Goal: Navigation & Orientation: Understand site structure

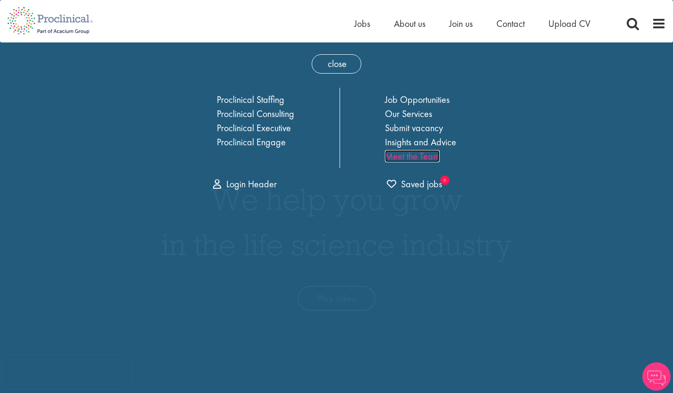
click at [416, 155] on link "Meet the Team" at bounding box center [412, 156] width 55 height 12
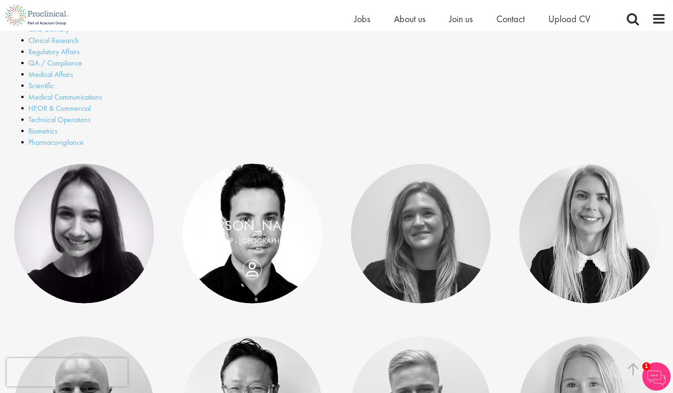
scroll to position [236, 0]
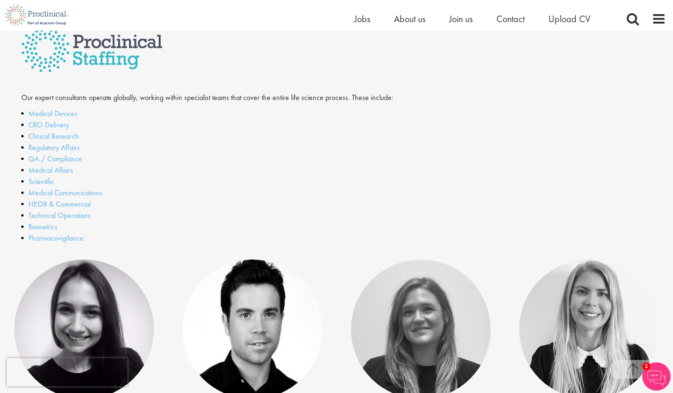
click at [55, 209] on li "HEOR & Commercial" at bounding box center [228, 204] width 415 height 11
click at [62, 206] on link "HEOR & Commercial" at bounding box center [59, 204] width 62 height 10
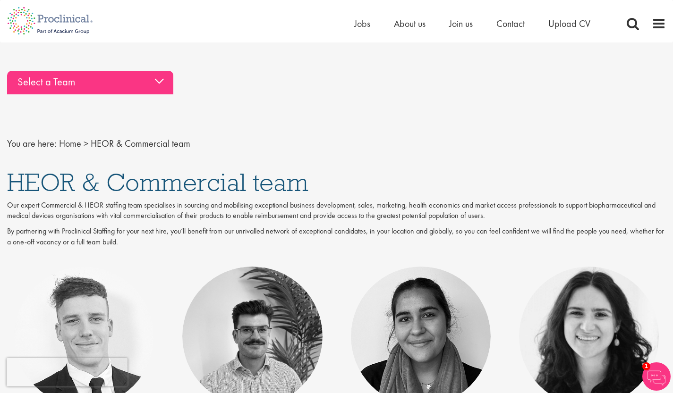
click at [60, 88] on div "Select a Team" at bounding box center [90, 83] width 166 height 24
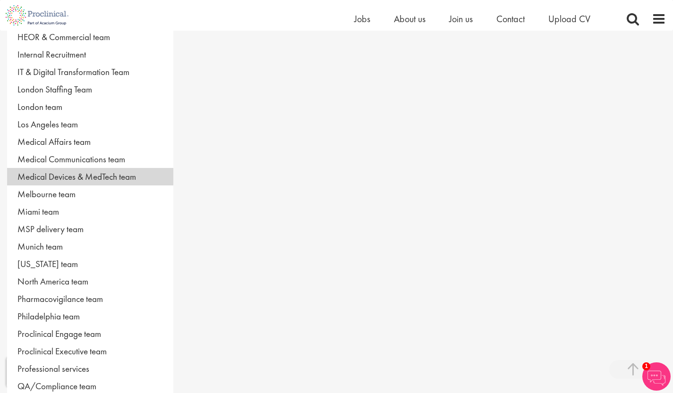
scroll to position [283, 0]
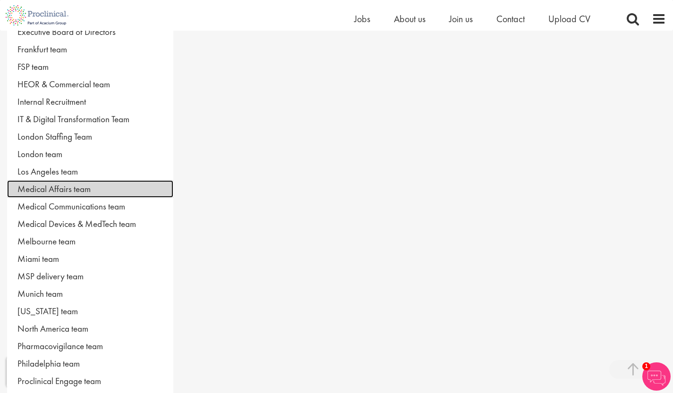
click at [61, 185] on link "Medical Affairs team" at bounding box center [90, 188] width 166 height 17
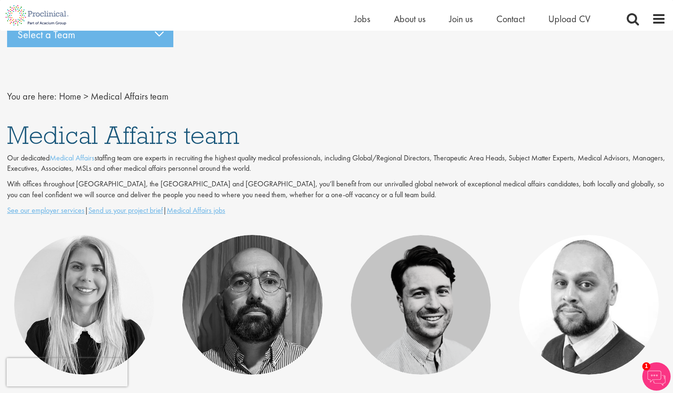
scroll to position [47, 0]
click at [118, 44] on div "Select a Team" at bounding box center [90, 36] width 166 height 24
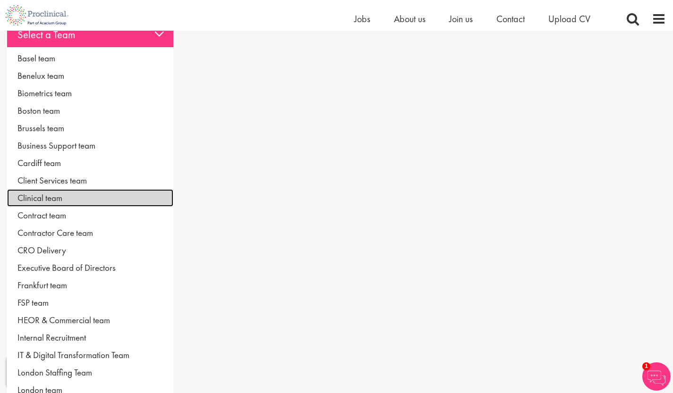
click at [68, 197] on link "Clinical team" at bounding box center [90, 197] width 166 height 17
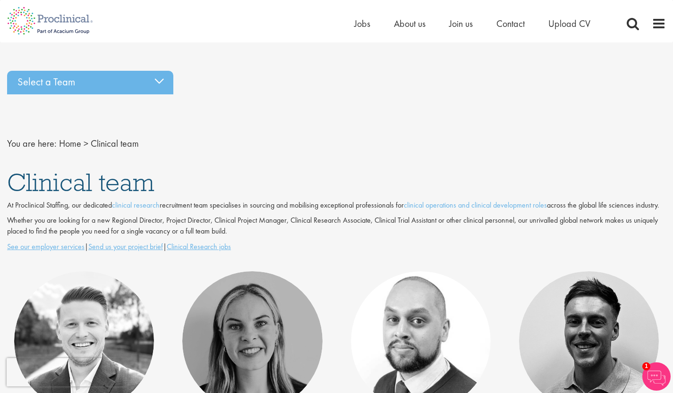
click at [132, 105] on div "Select a Team Basel team Benelux team Biometrics team Boston team Brussels team…" at bounding box center [336, 133] width 673 height 134
click at [137, 95] on div "Select a Team Basel team Benelux team Biometrics team Boston team Brussels team…" at bounding box center [336, 82] width 673 height 33
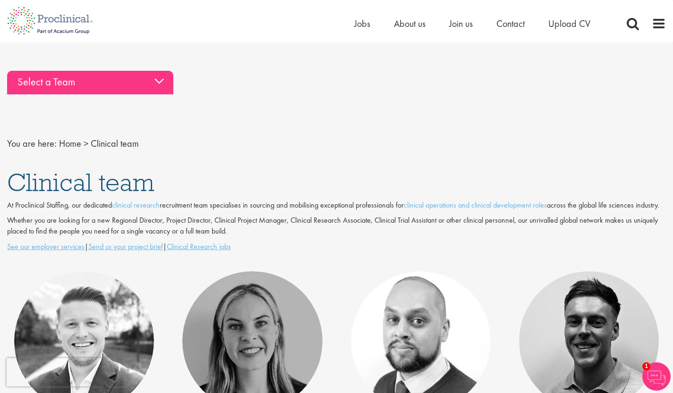
click at [139, 91] on div "Select a Team" at bounding box center [90, 83] width 166 height 24
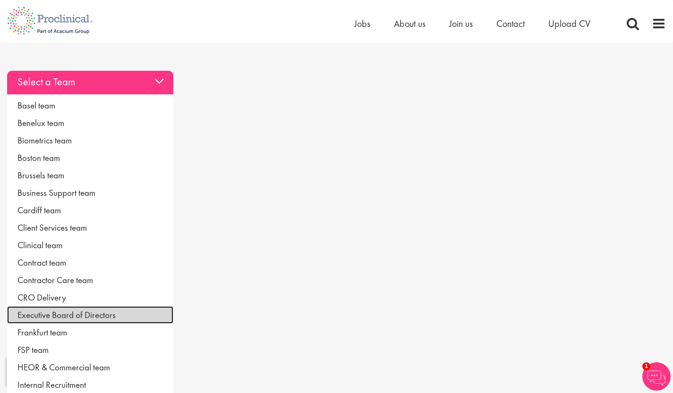
click at [70, 310] on link "Executive Board of Directors" at bounding box center [90, 314] width 166 height 17
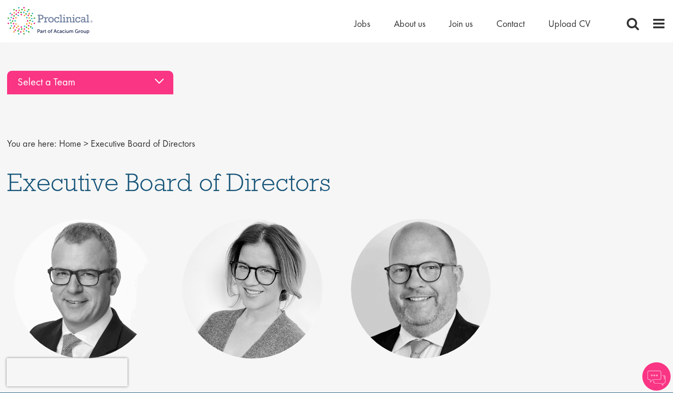
click at [62, 86] on div "Select a Team" at bounding box center [90, 83] width 166 height 24
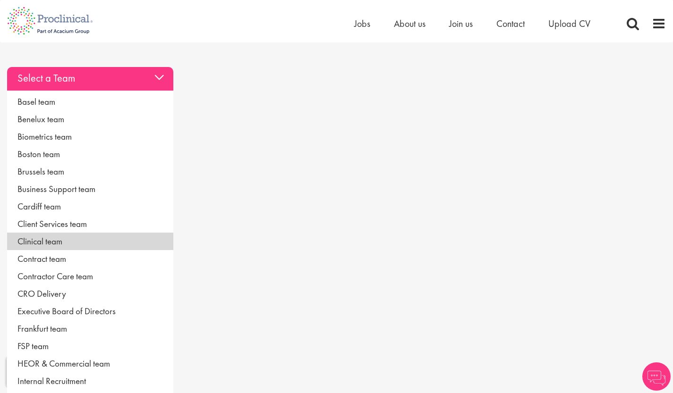
scroll to position [94, 0]
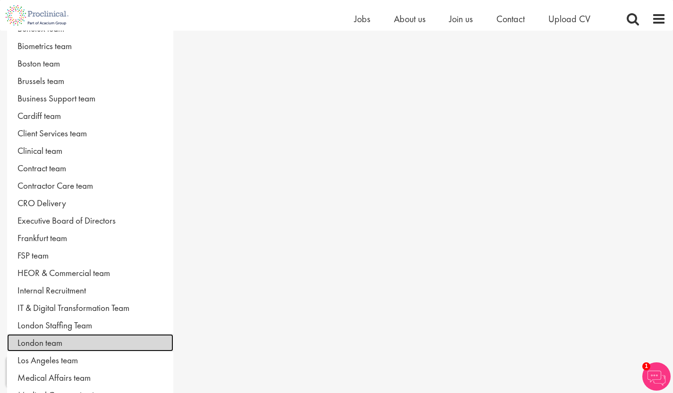
click at [55, 341] on link "London team" at bounding box center [90, 342] width 166 height 17
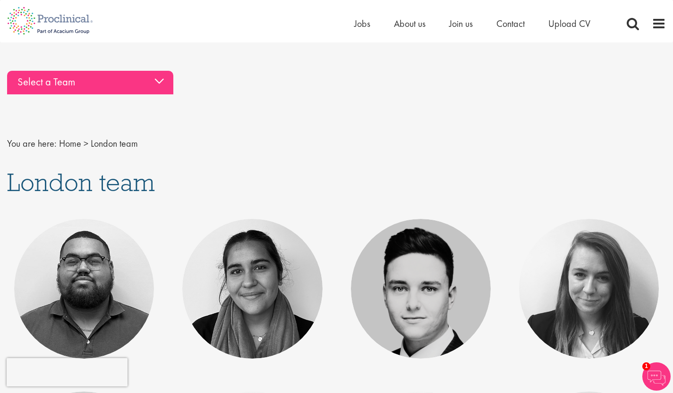
click at [97, 89] on div "Select a Team" at bounding box center [90, 83] width 166 height 24
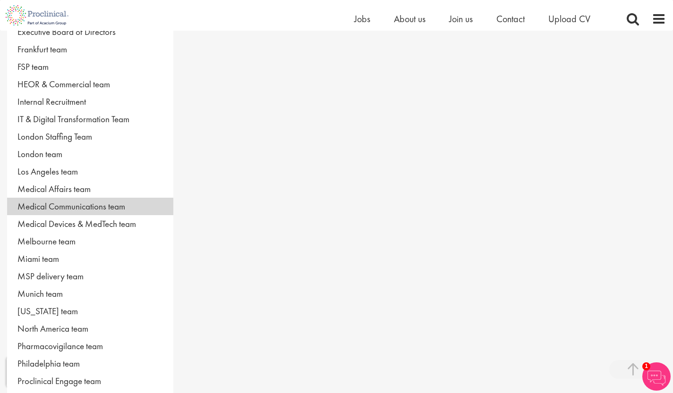
scroll to position [378, 0]
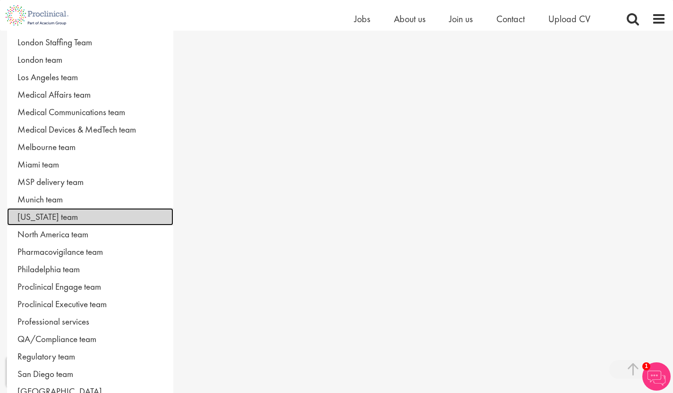
click at [76, 215] on link "[US_STATE] team" at bounding box center [90, 216] width 166 height 17
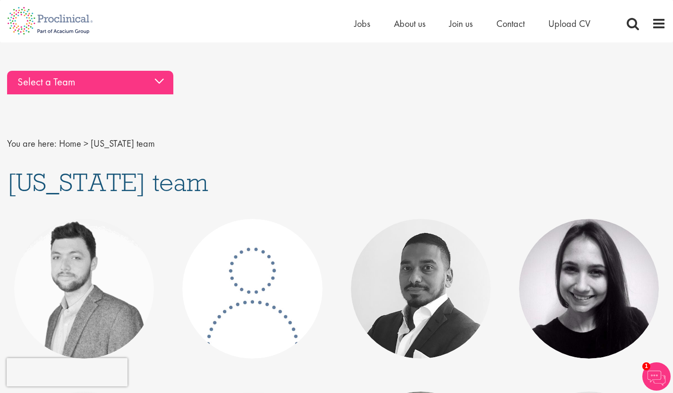
click at [93, 87] on div "Select a Team" at bounding box center [90, 83] width 166 height 24
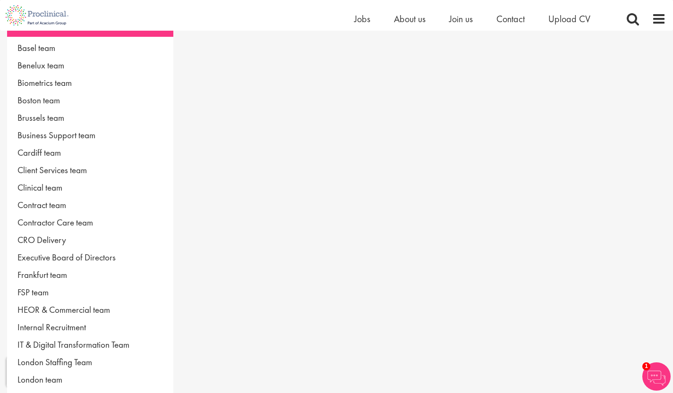
scroll to position [47, 0]
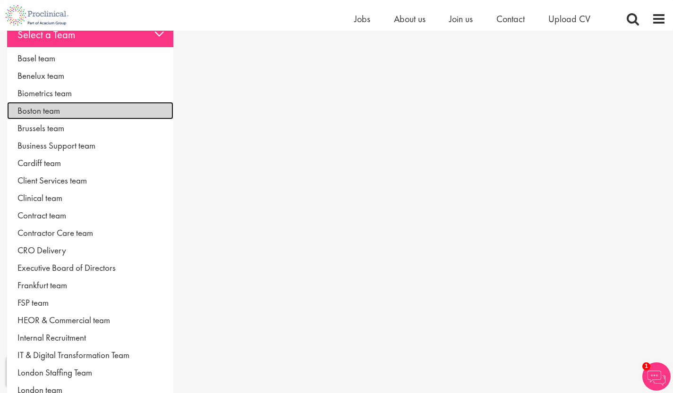
click at [64, 116] on link "Boston team" at bounding box center [90, 110] width 166 height 17
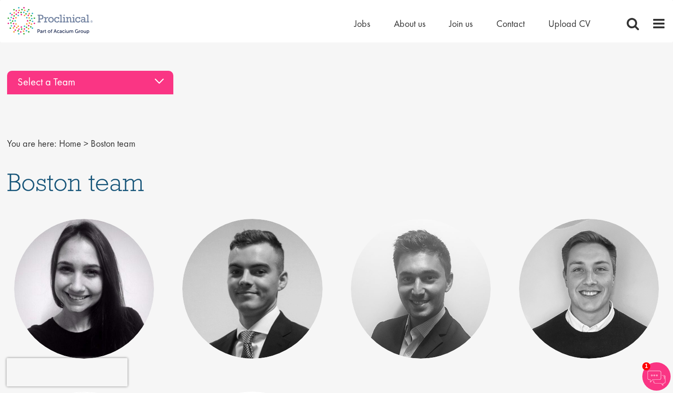
click at [93, 78] on div "Select a Team" at bounding box center [90, 83] width 166 height 24
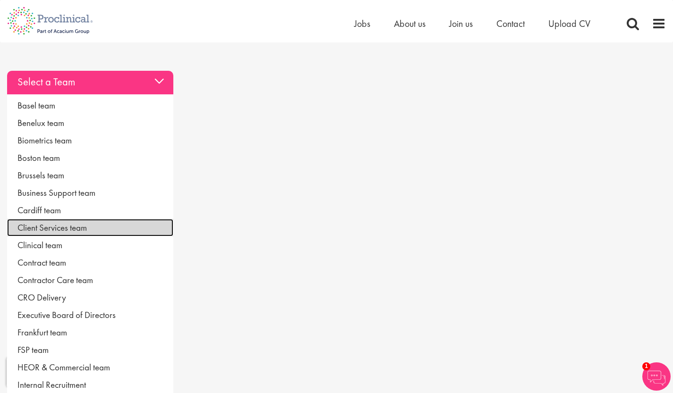
click at [58, 223] on link "Client Services team" at bounding box center [90, 227] width 166 height 17
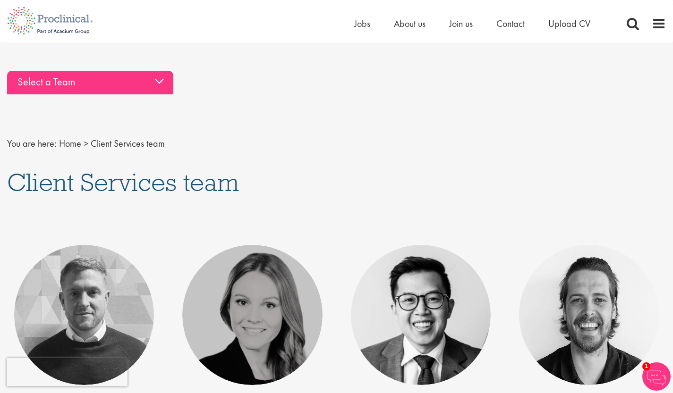
click at [80, 81] on div "Select a Team" at bounding box center [90, 83] width 166 height 24
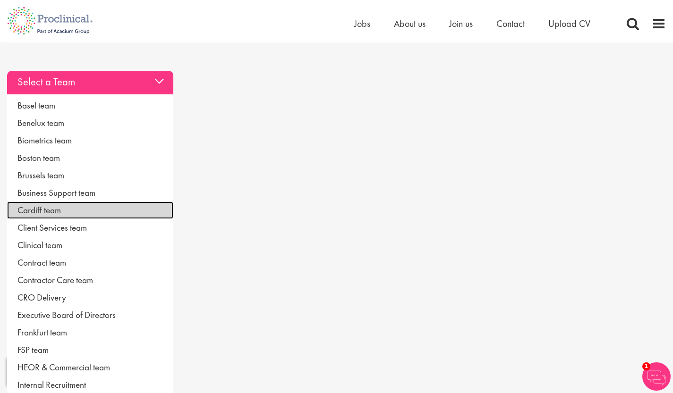
click at [67, 207] on link "Cardiff team" at bounding box center [90, 210] width 166 height 17
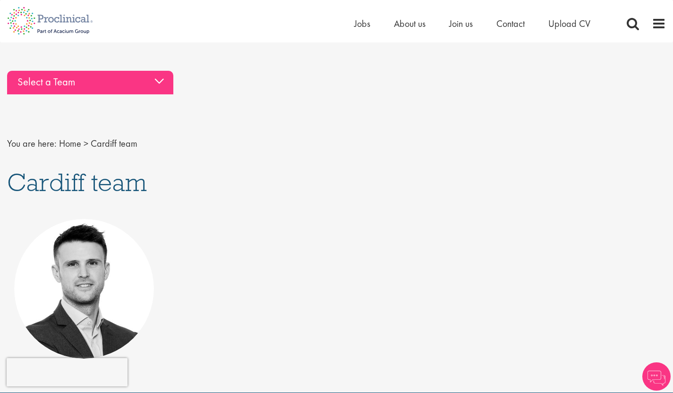
click at [51, 73] on div "Select a Team" at bounding box center [90, 83] width 166 height 24
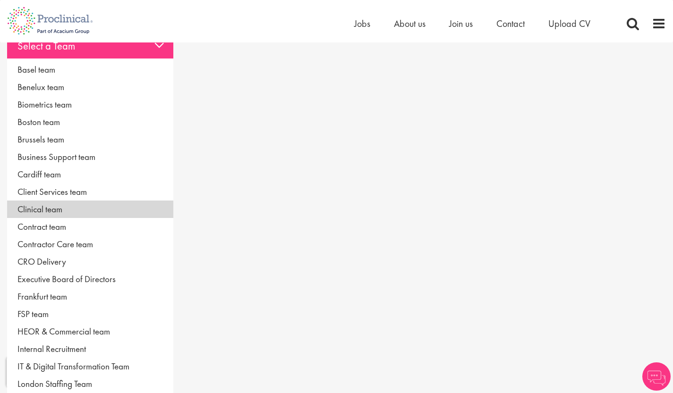
scroll to position [47, 0]
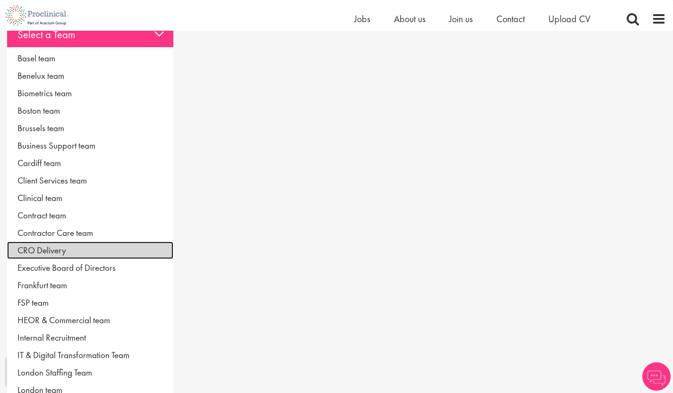
click at [58, 258] on link "CRO Delivery" at bounding box center [90, 250] width 166 height 17
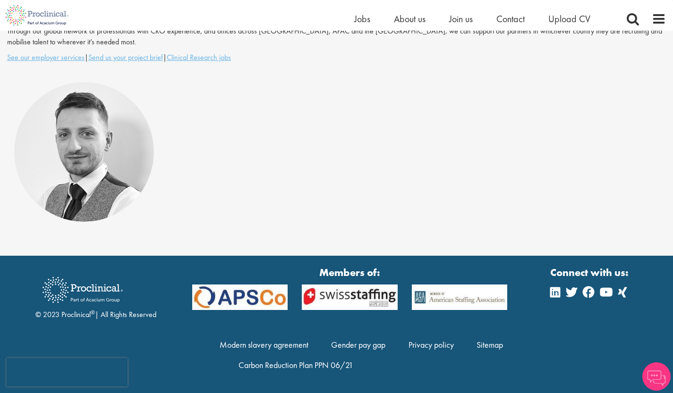
scroll to position [11, 0]
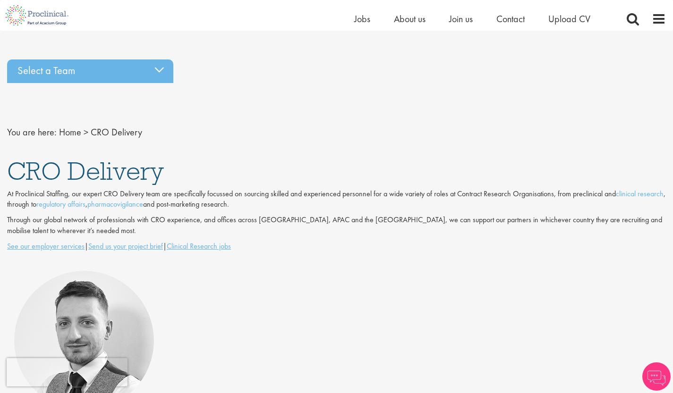
click at [29, 86] on div "Select a Team Basel team Benelux team Biometrics team Boston team Brussels team…" at bounding box center [336, 71] width 673 height 33
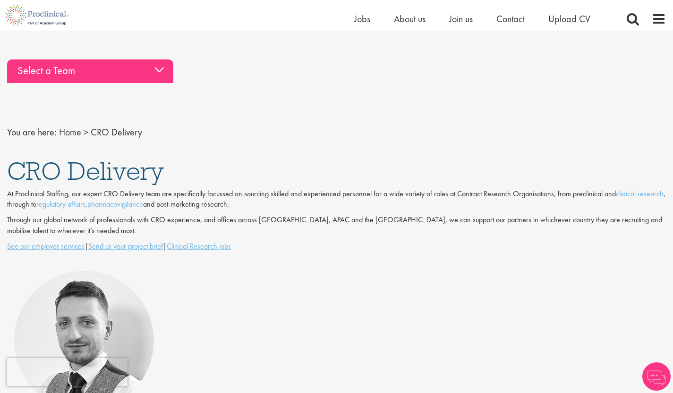
click at [35, 76] on div "Select a Team" at bounding box center [90, 71] width 166 height 24
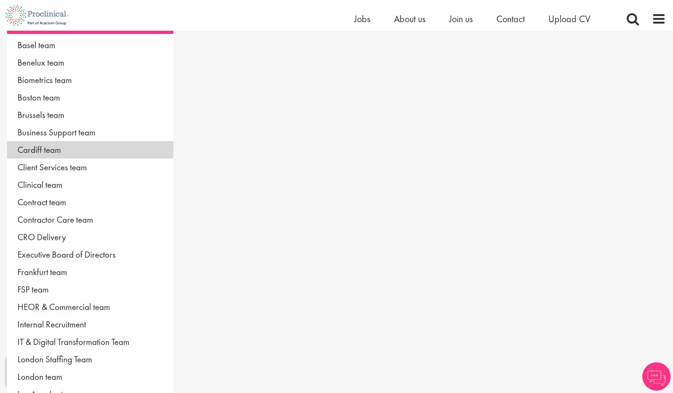
scroll to position [106, 0]
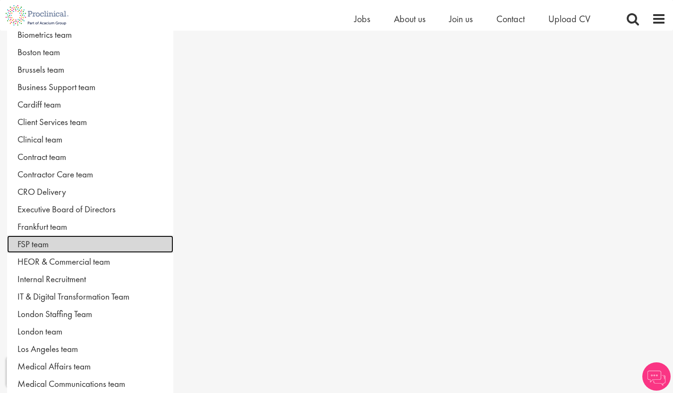
click at [62, 244] on link "FSP team" at bounding box center [90, 244] width 166 height 17
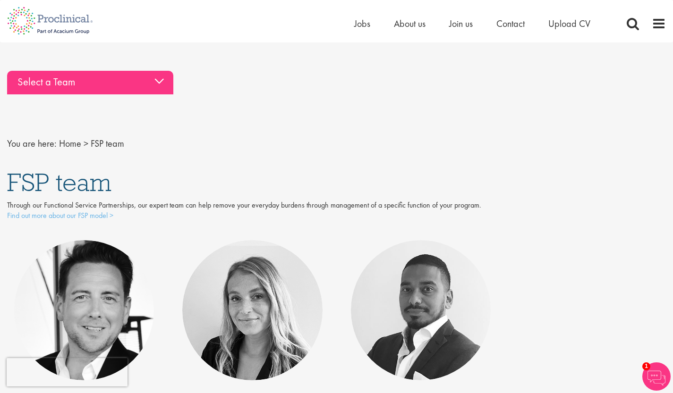
click at [97, 86] on div "Select a Team" at bounding box center [90, 83] width 166 height 24
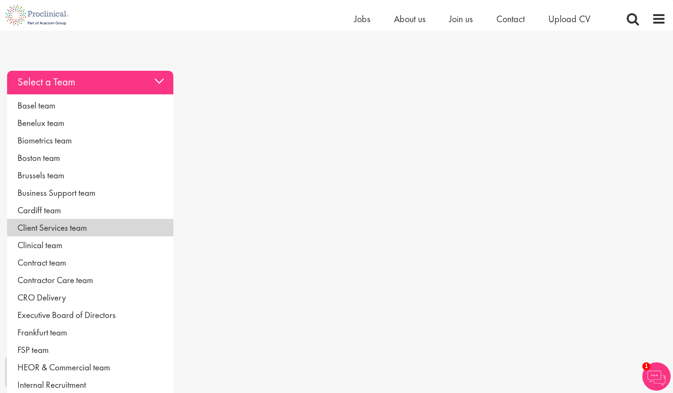
scroll to position [94, 0]
